Goal: Information Seeking & Learning: Learn about a topic

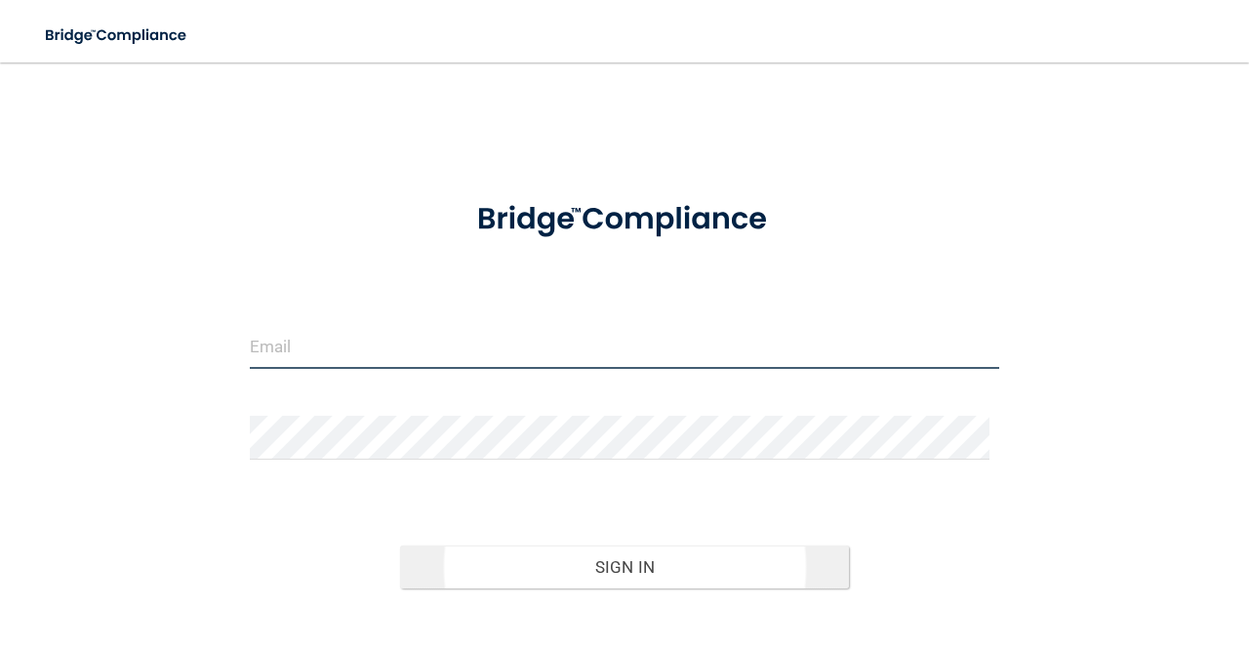
type input "[EMAIL_ADDRESS][DOMAIN_NAME]"
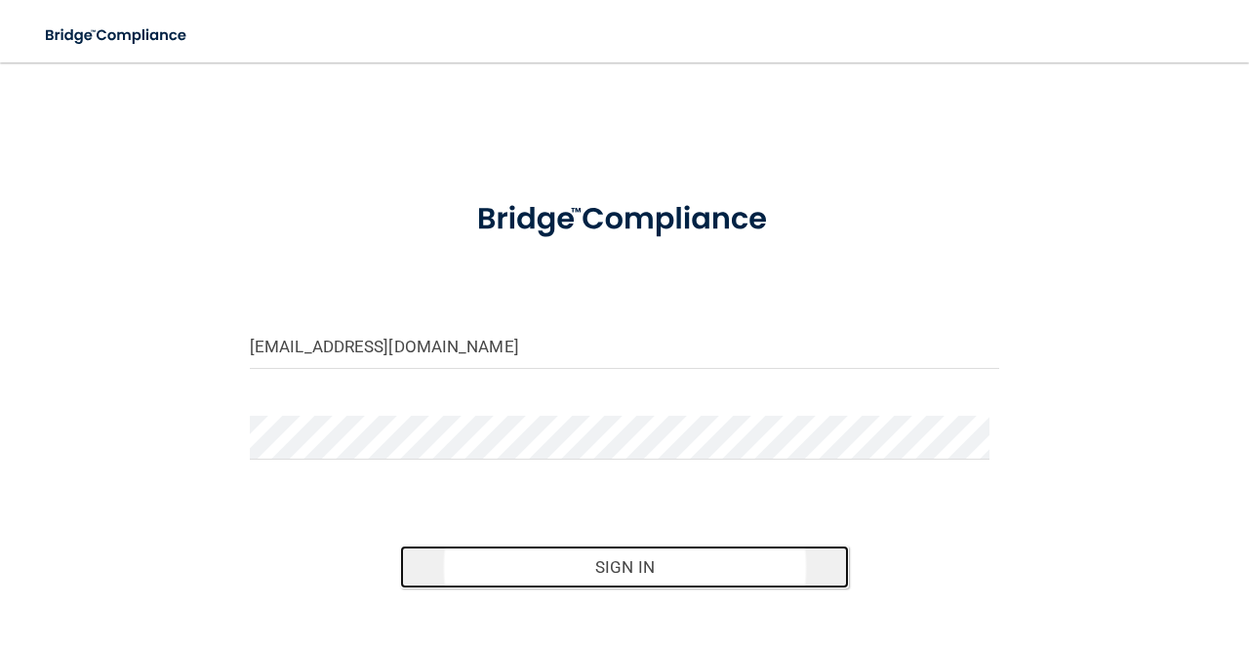
click at [610, 583] on button "Sign In" at bounding box center [625, 567] width 450 height 43
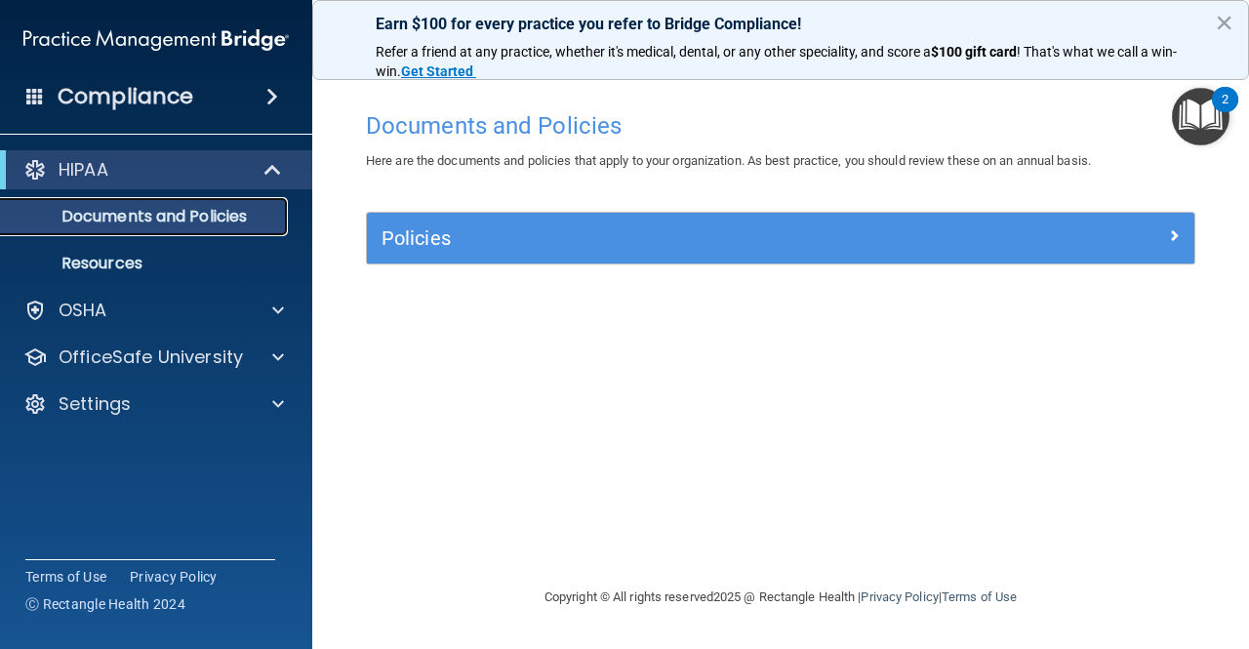
click at [203, 228] on link "Documents and Policies" at bounding box center [133, 216] width 307 height 39
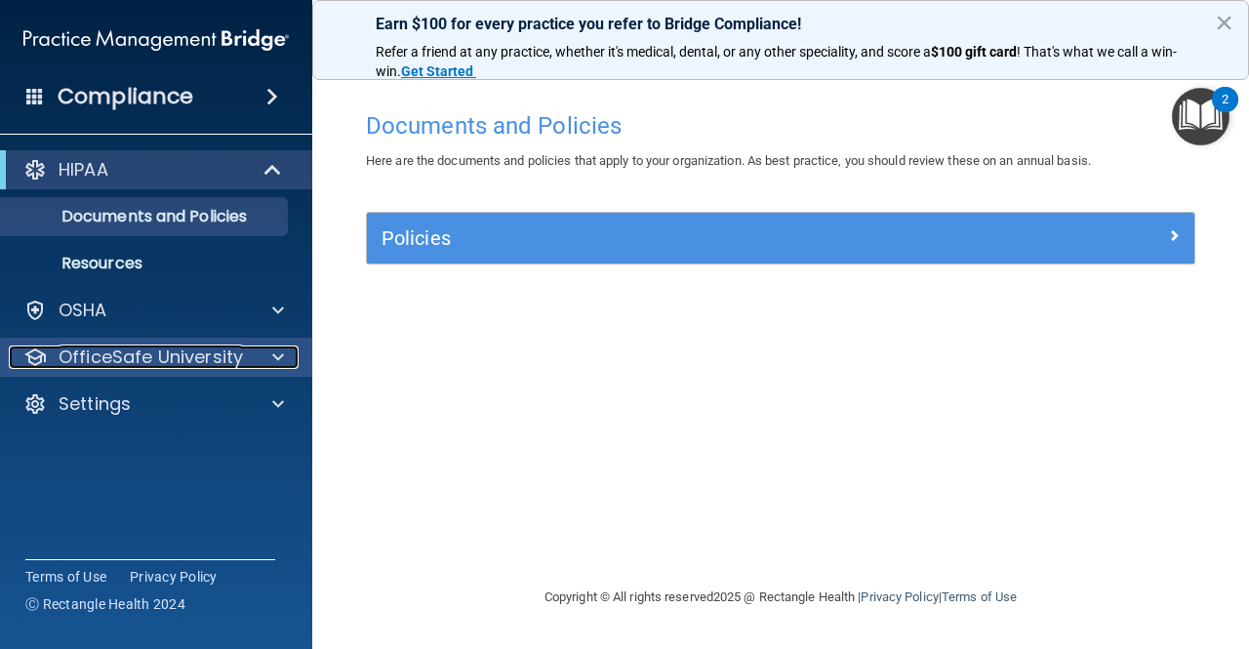
click at [214, 358] on p "OfficeSafe University" at bounding box center [151, 357] width 184 height 23
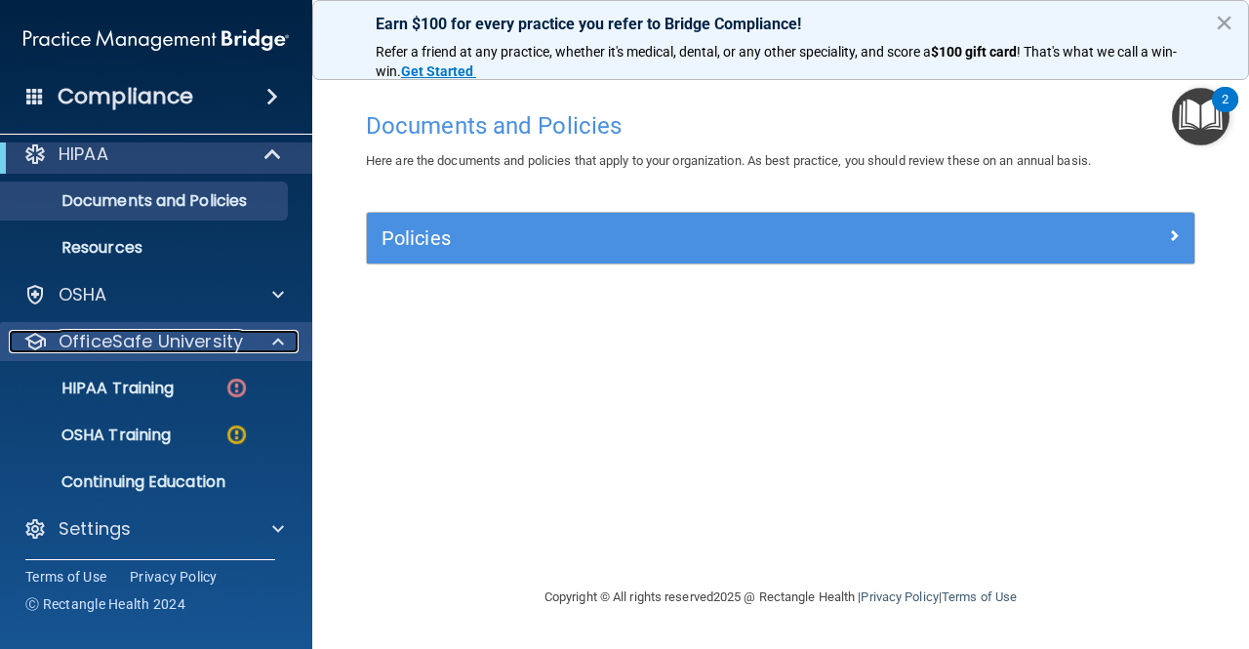
scroll to position [20, 0]
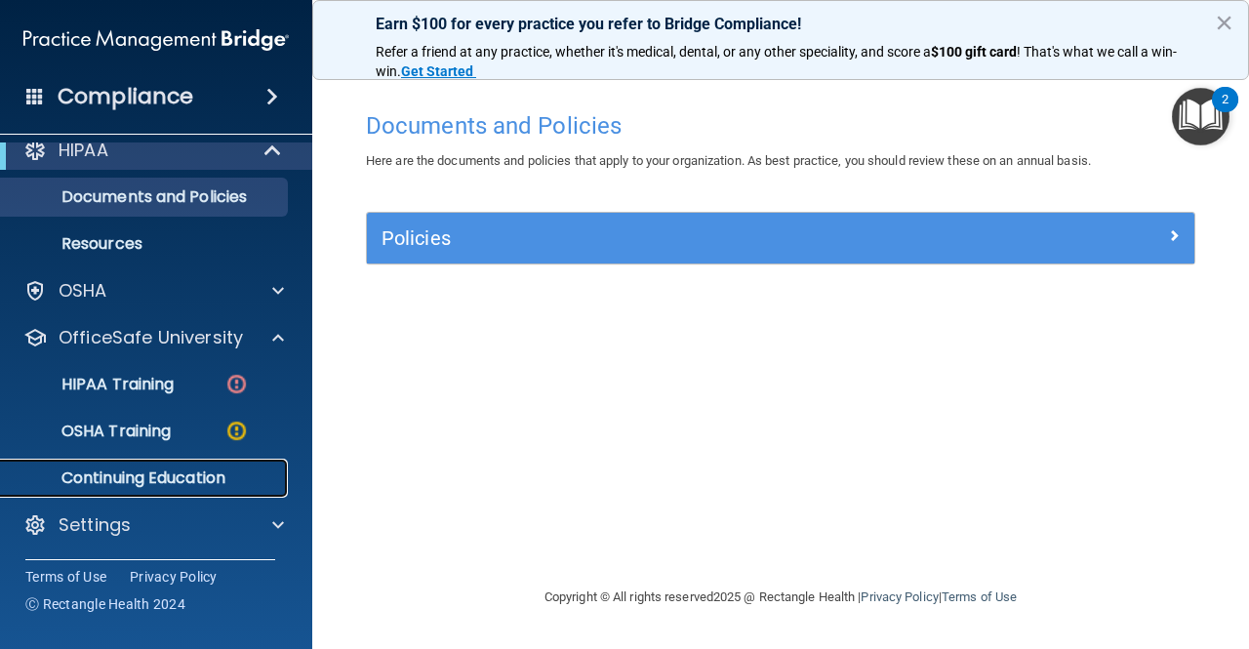
click at [209, 481] on p "Continuing Education" at bounding box center [146, 479] width 266 height 20
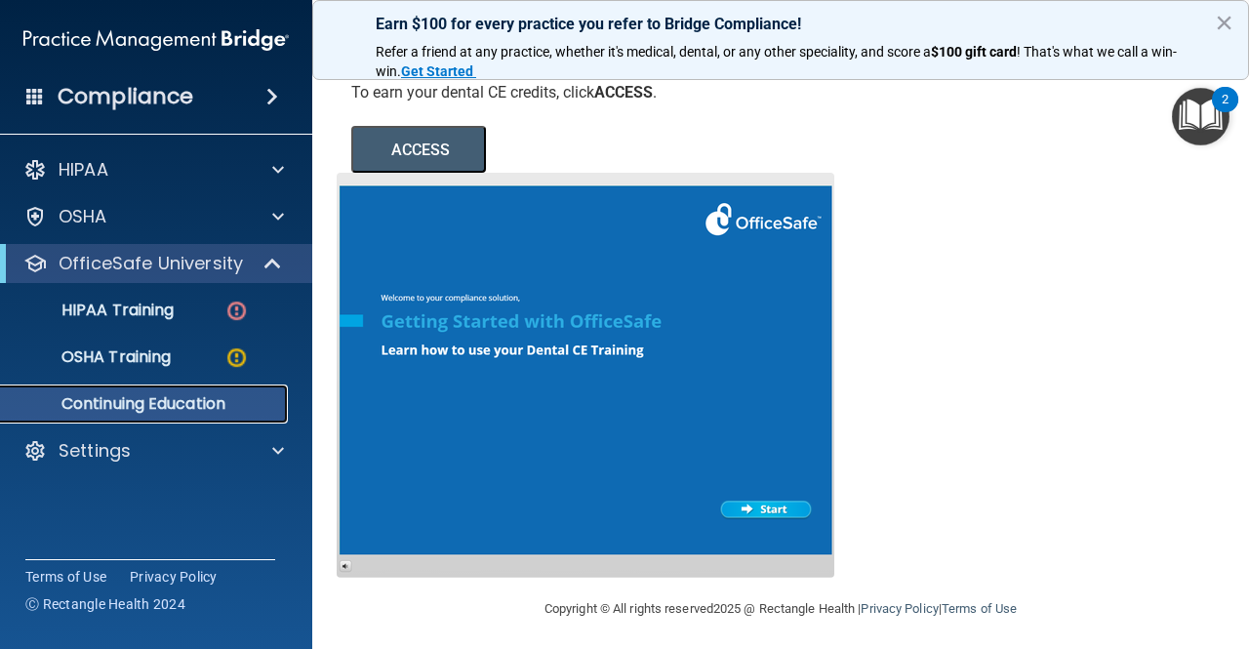
scroll to position [321, 0]
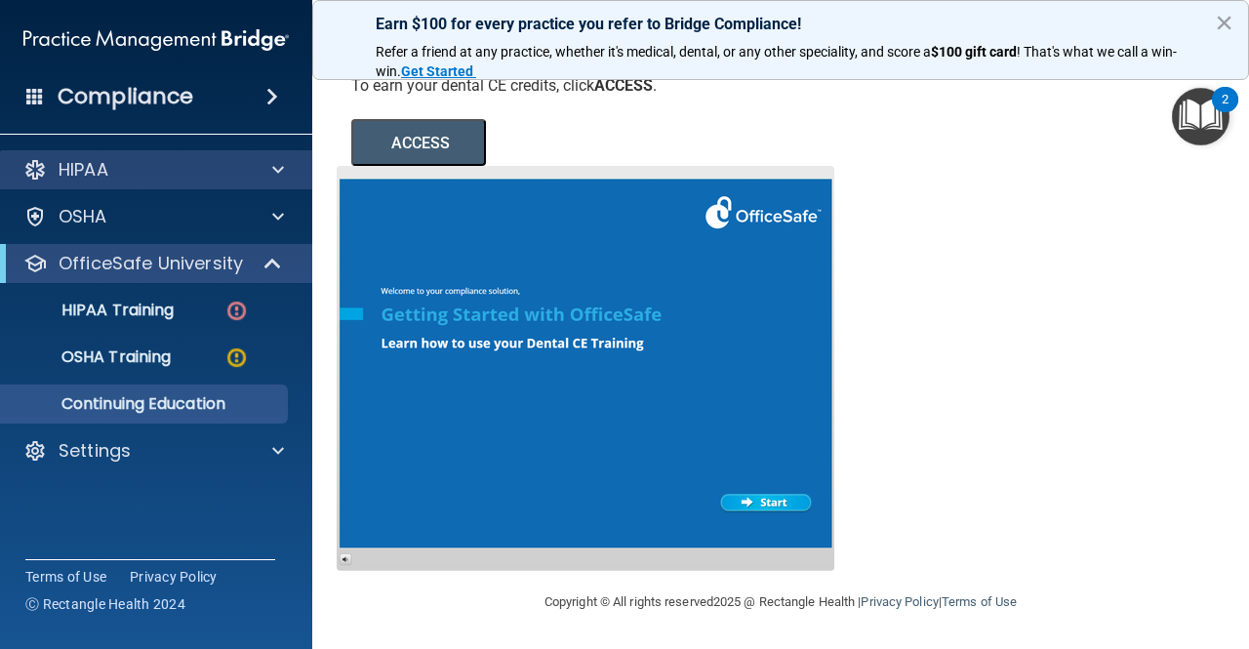
click at [117, 183] on div "HIPAA" at bounding box center [156, 169] width 313 height 39
click at [281, 168] on span at bounding box center [278, 169] width 12 height 23
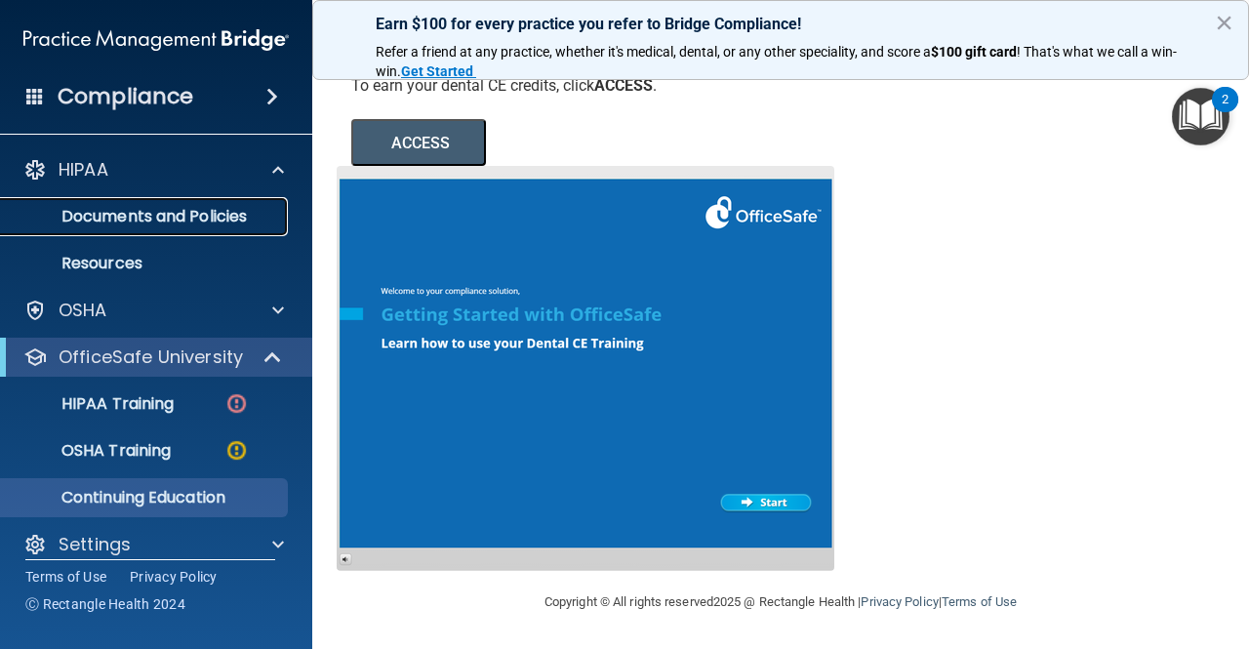
click at [223, 218] on p "Documents and Policies" at bounding box center [146, 217] width 266 height 20
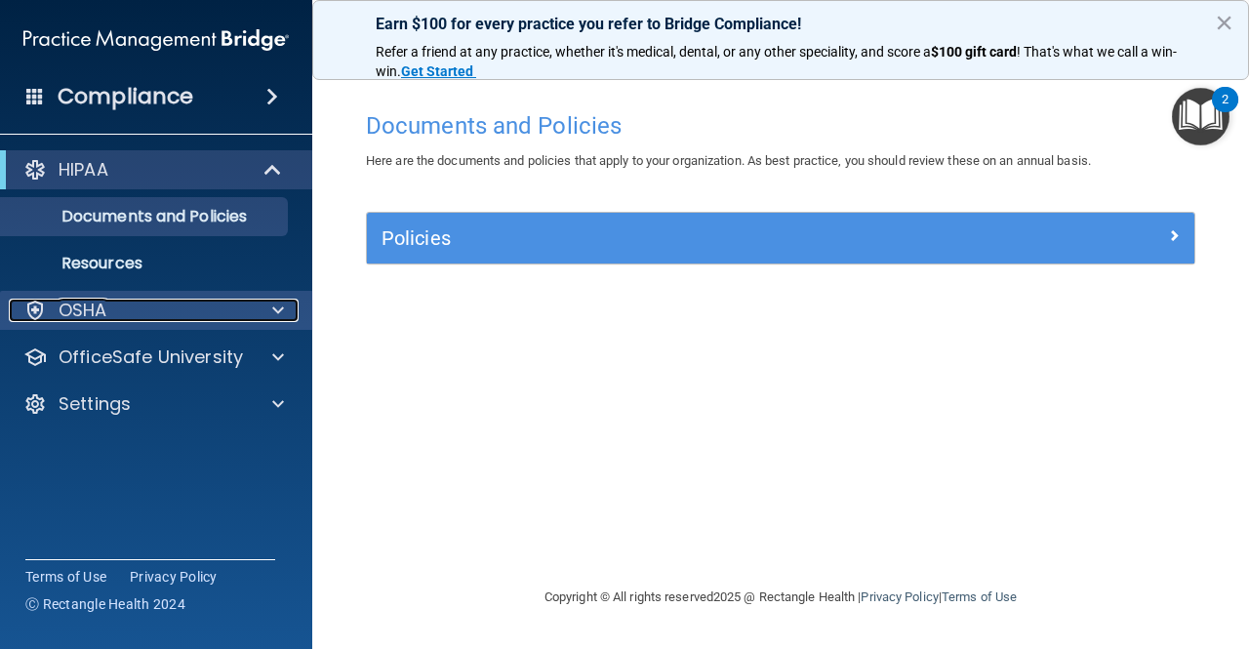
click at [282, 309] on span at bounding box center [278, 310] width 12 height 23
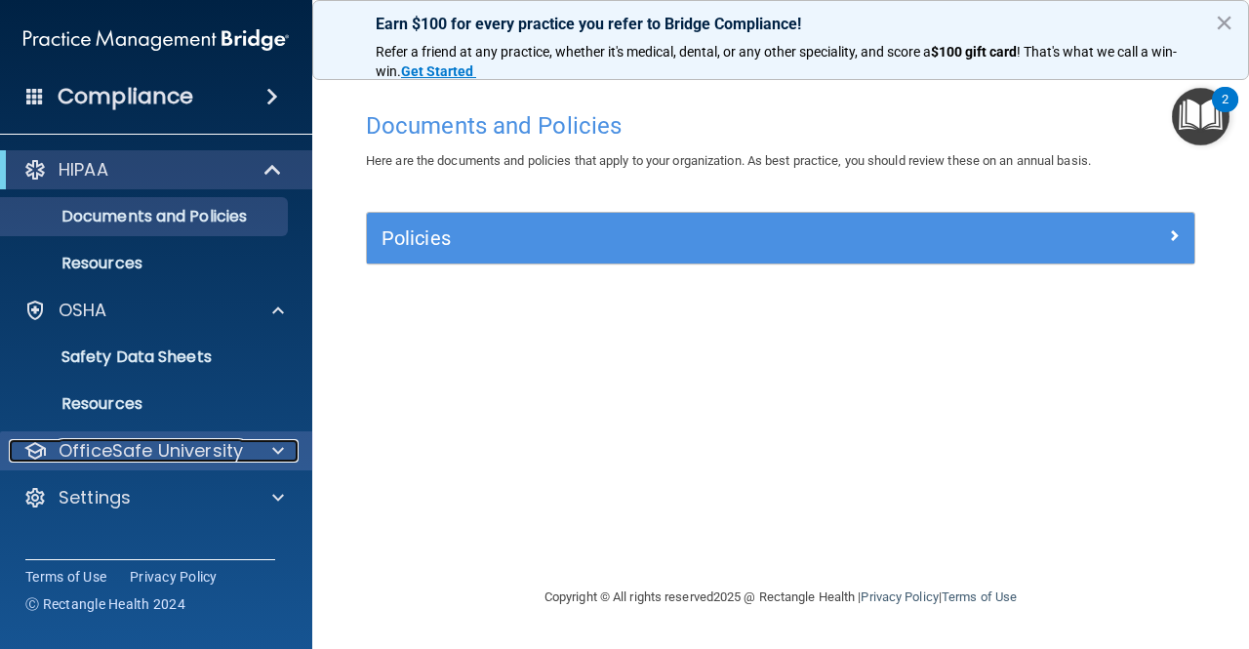
click at [277, 451] on span at bounding box center [278, 450] width 12 height 23
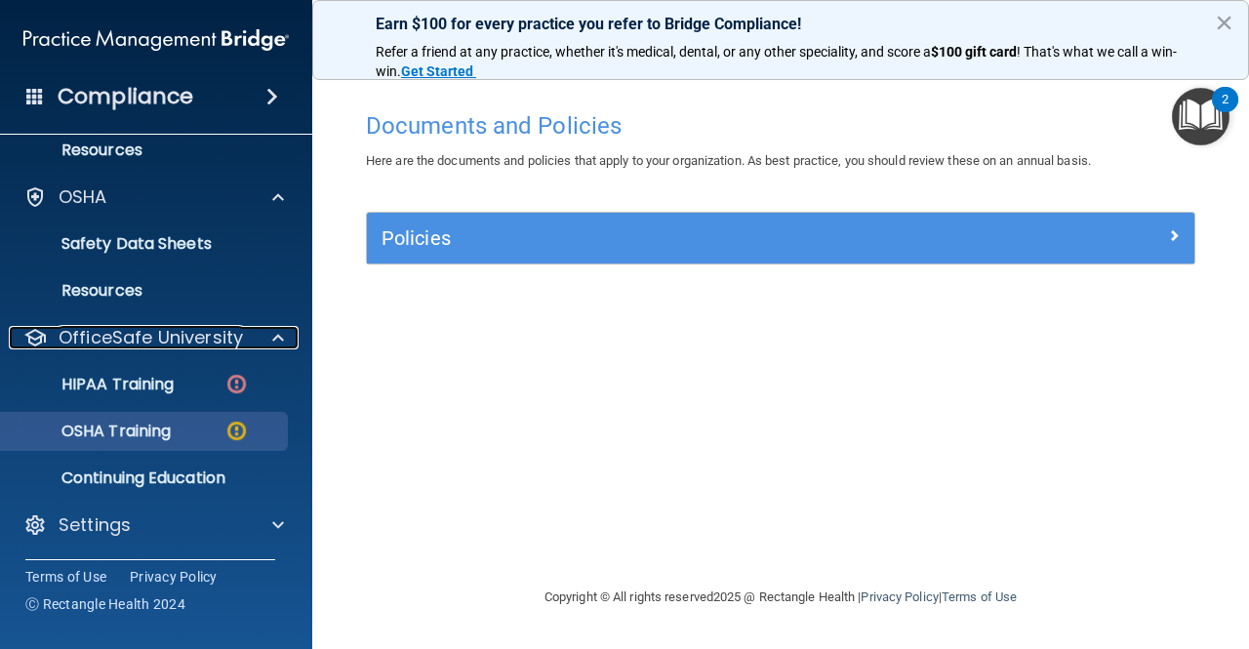
scroll to position [113, 0]
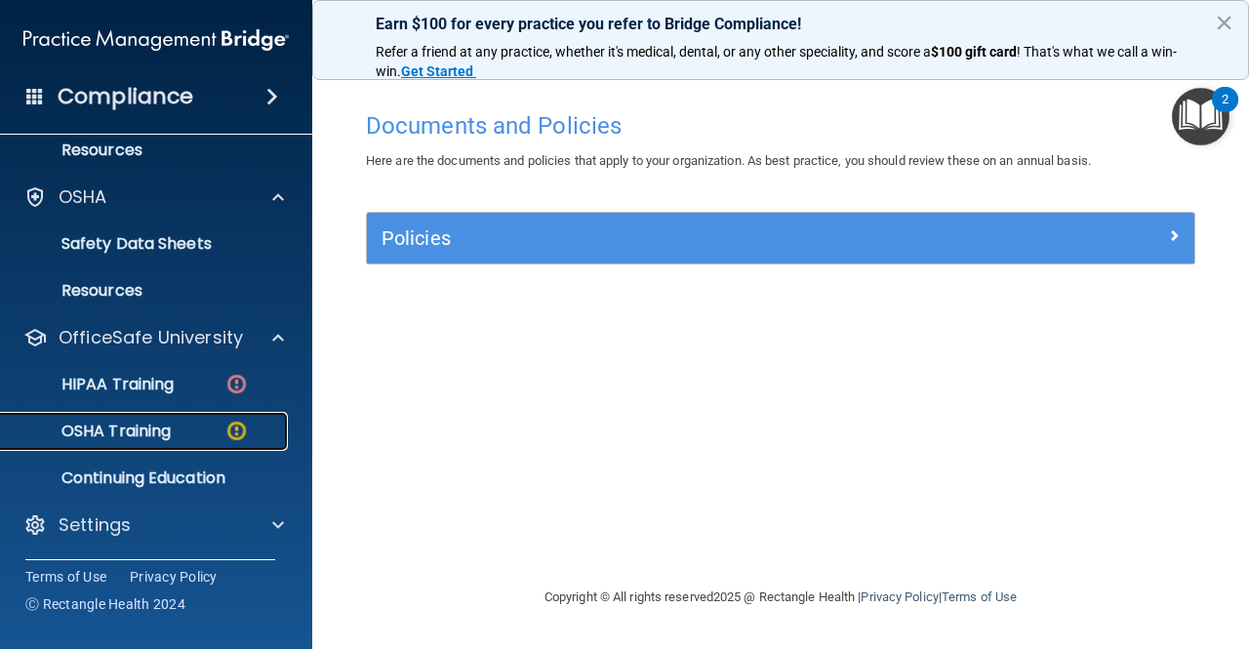
click at [132, 439] on p "OSHA Training" at bounding box center [92, 432] width 158 height 20
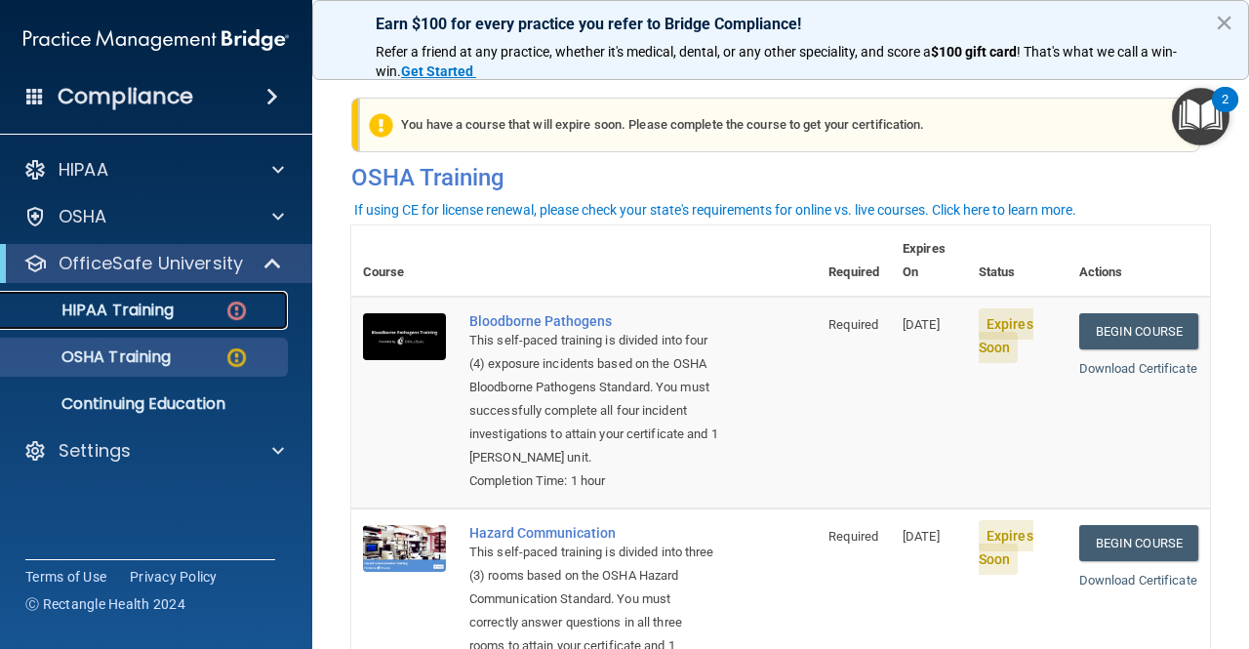
click at [133, 321] on link "HIPAA Training" at bounding box center [133, 310] width 307 height 39
